Goal: Obtain resource: Download file/media

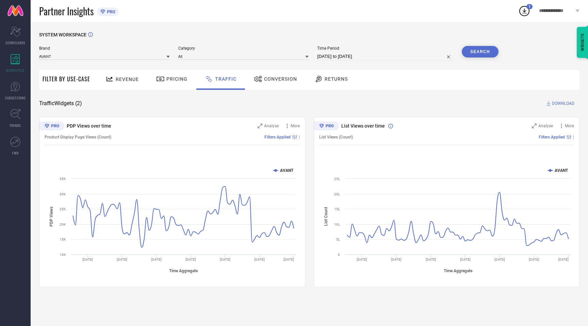
click at [520, 14] on circle at bounding box center [524, 11] width 10 height 10
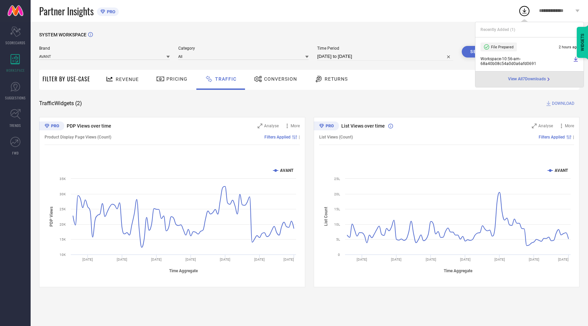
click at [520, 14] on circle at bounding box center [524, 11] width 10 height 10
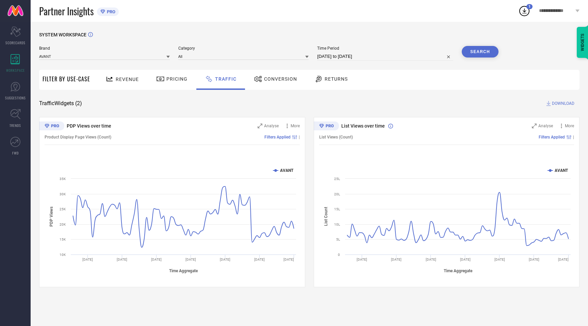
click at [523, 11] on icon at bounding box center [524, 11] width 12 height 12
click at [522, 9] on icon at bounding box center [524, 11] width 12 height 12
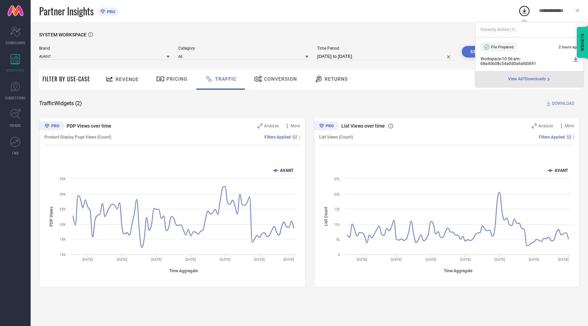
click at [526, 77] on span "View All 7 Downloads" at bounding box center [527, 79] width 38 height 5
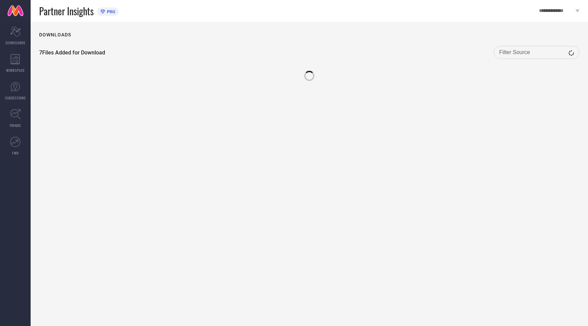
click at [526, 77] on div at bounding box center [309, 72] width 540 height 17
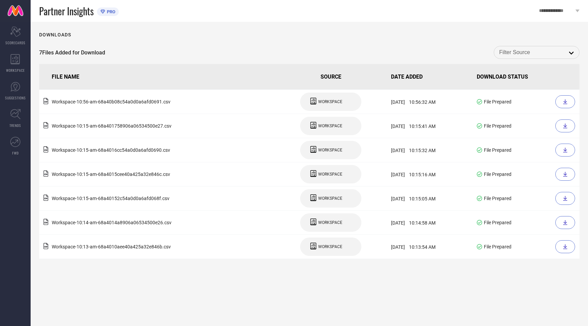
click at [449, 22] on div "Downloads 7 Files Added for Download open FILE NAME SOURCE DATE ADDED DOWNLOAD …" at bounding box center [309, 174] width 557 height 304
